Goal: Transaction & Acquisition: Purchase product/service

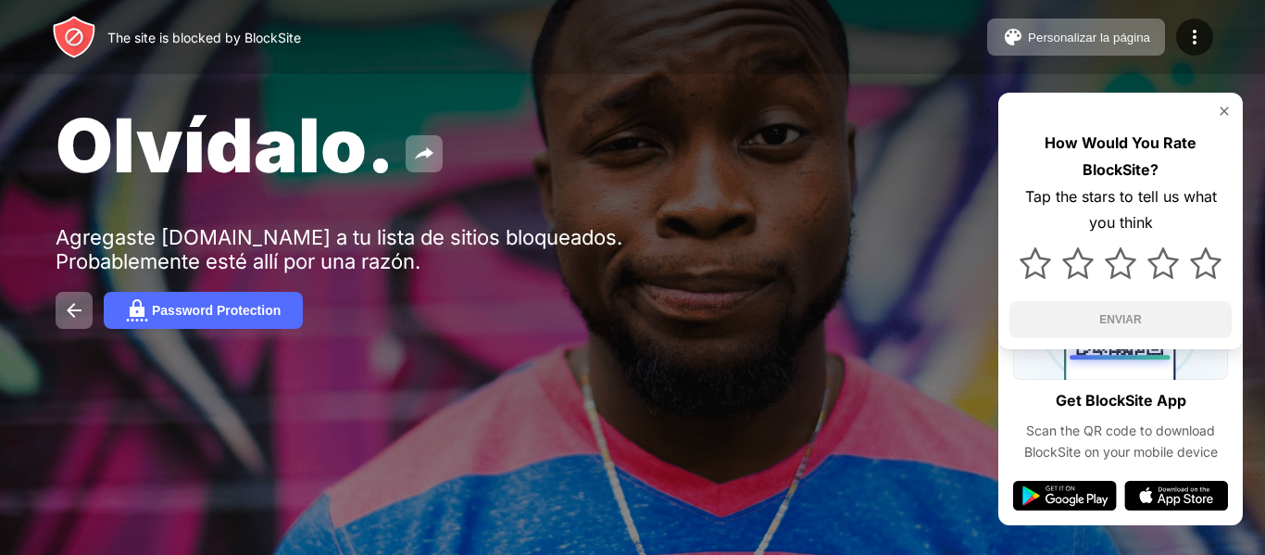
drag, startPoint x: 0, startPoint y: 0, endPoint x: 658, endPoint y: 44, distance: 659.0
click at [658, 44] on div "The site is blocked by BlockSite Personalizar la página Editar la lista de bloq…" at bounding box center [632, 37] width 1265 height 74
click at [122, 316] on button "Password Protection" at bounding box center [203, 310] width 199 height 37
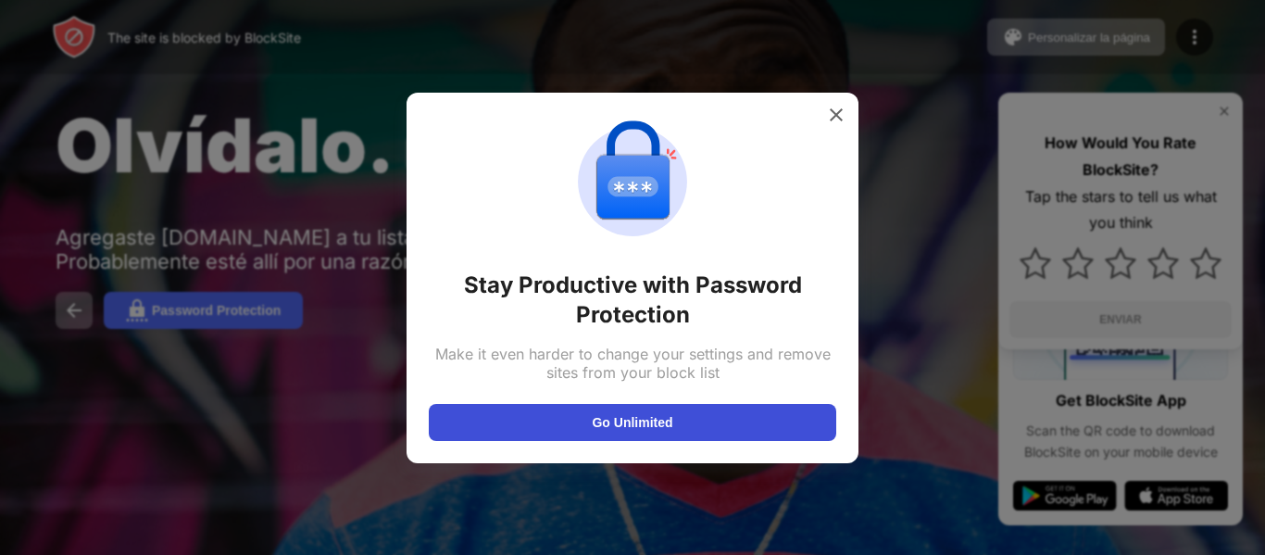
click at [543, 425] on button "Go Unlimited" at bounding box center [632, 422] width 407 height 37
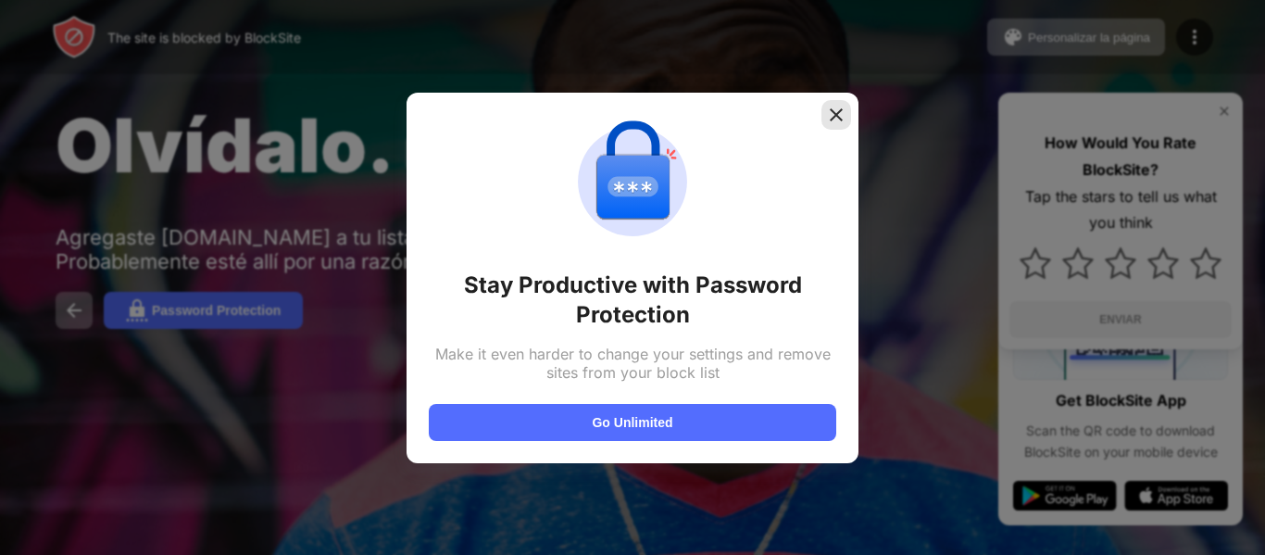
click at [834, 116] on img at bounding box center [836, 115] width 19 height 19
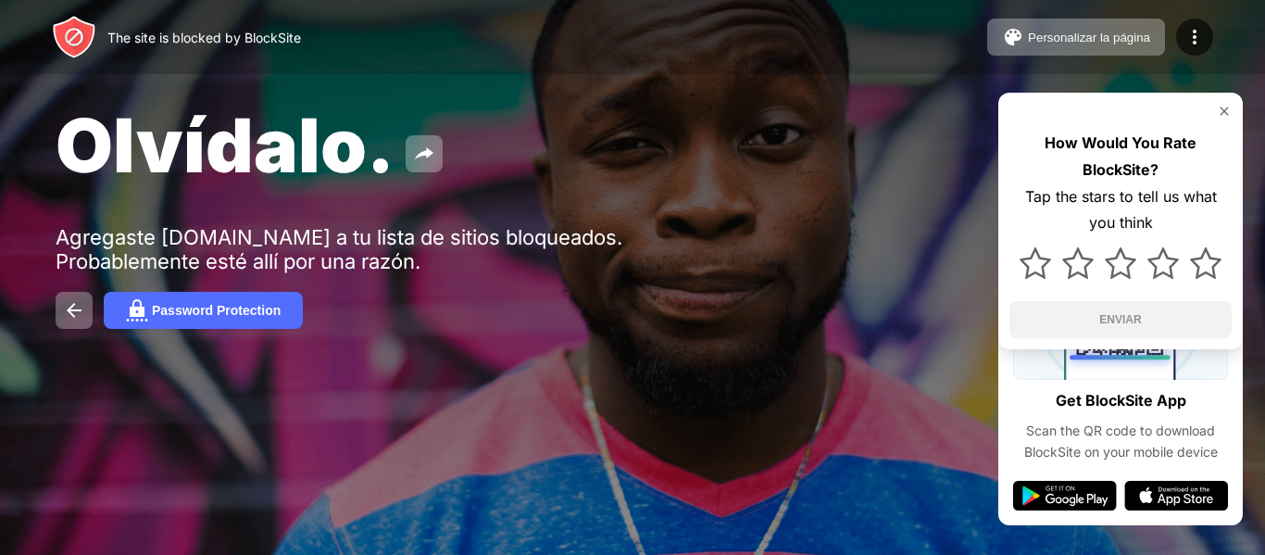
click at [1264, 244] on div "Olvídalo. Agregaste instagram.com a tu lista de sitios bloqueados. Probablement…" at bounding box center [632, 214] width 1265 height 429
